Goal: Check status: Check status

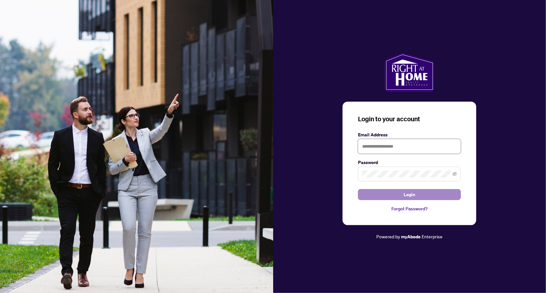
type input "**********"
click at [406, 194] on span "Login" at bounding box center [410, 194] width 12 height 10
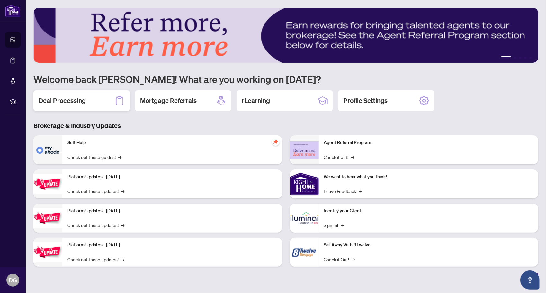
click at [93, 100] on div "Deal Processing" at bounding box center [81, 100] width 96 height 21
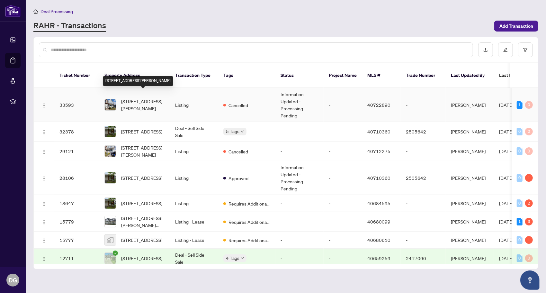
click at [127, 98] on span "[STREET_ADDRESS][PERSON_NAME]" at bounding box center [143, 105] width 44 height 14
